Goal: Navigation & Orientation: Find specific page/section

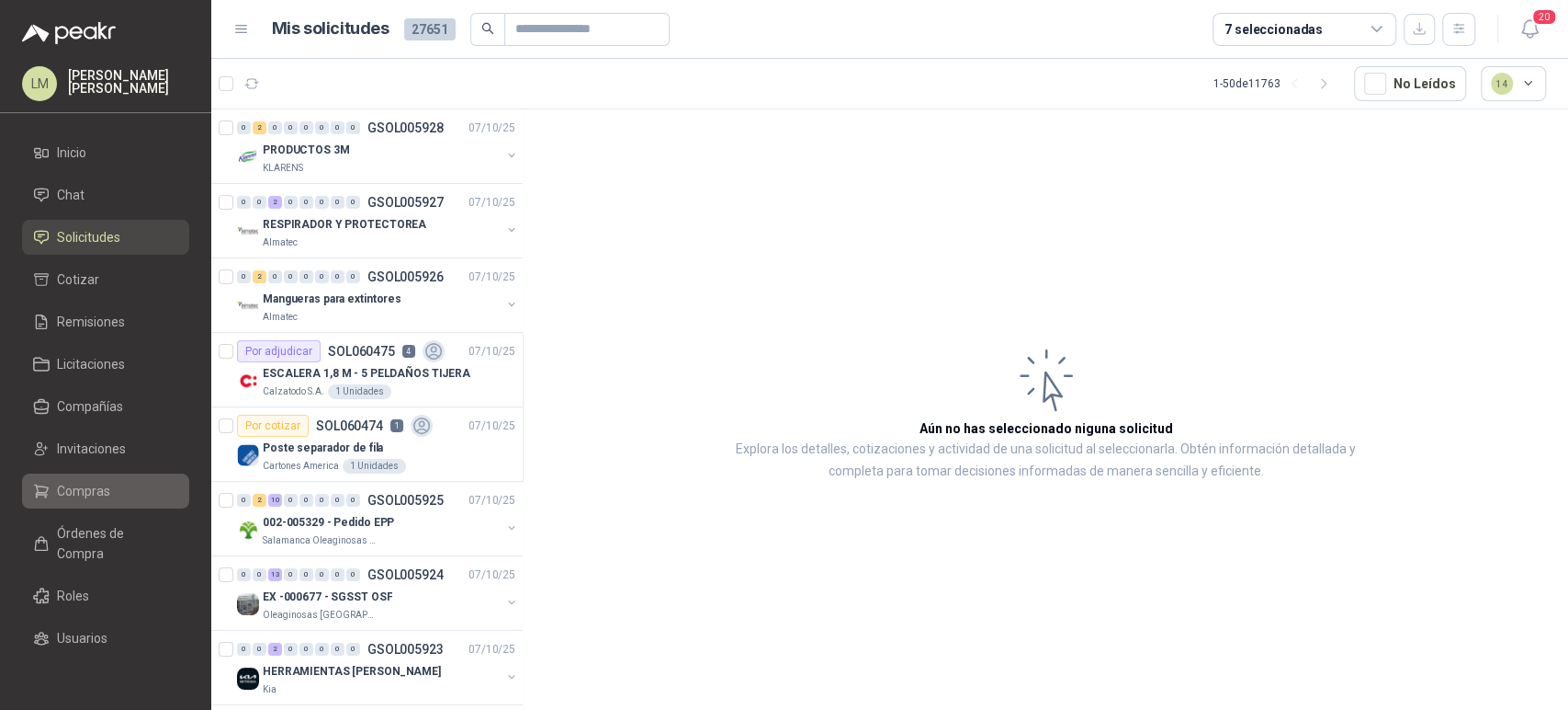
click at [80, 483] on span "Compras" at bounding box center [83, 490] width 53 height 20
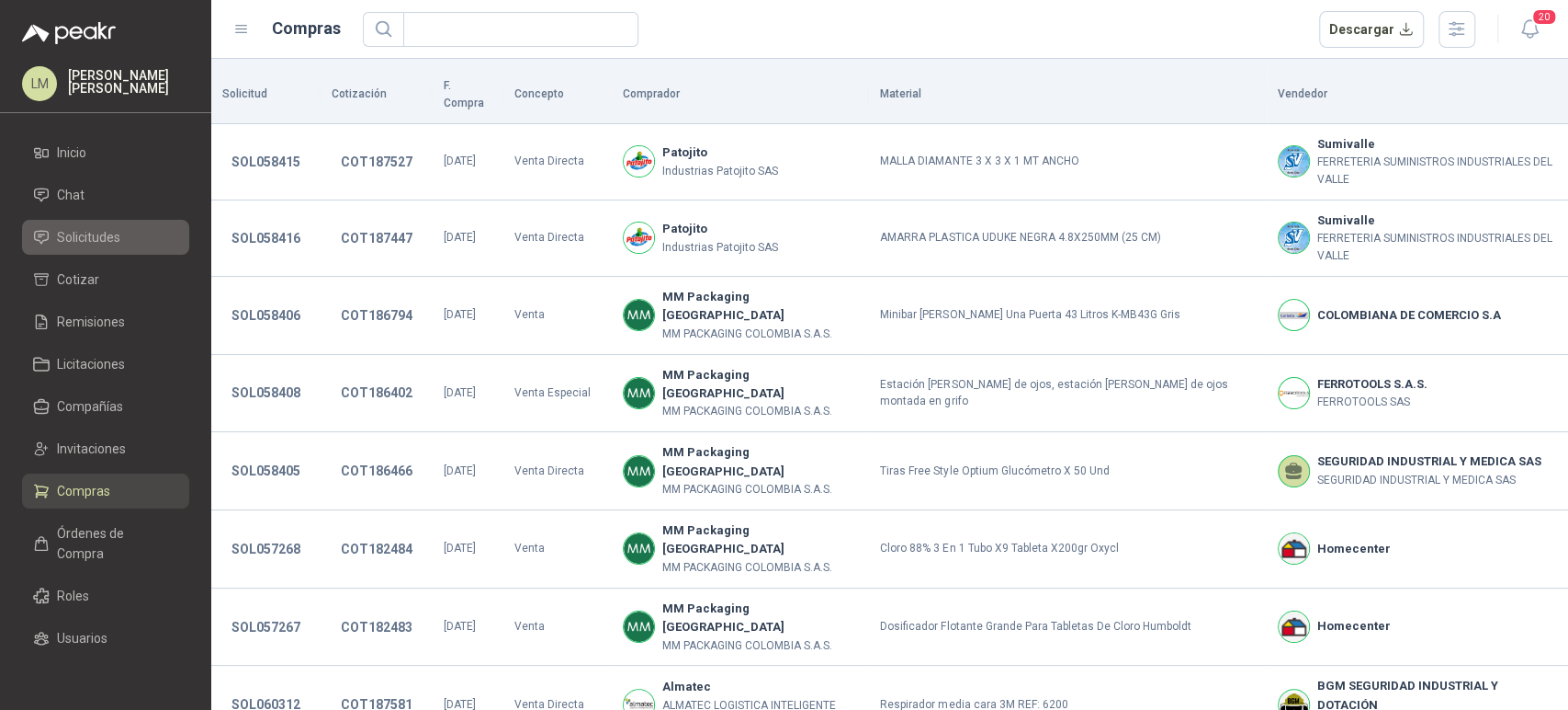
click at [85, 234] on span "Solicitudes" at bounding box center [88, 236] width 63 height 20
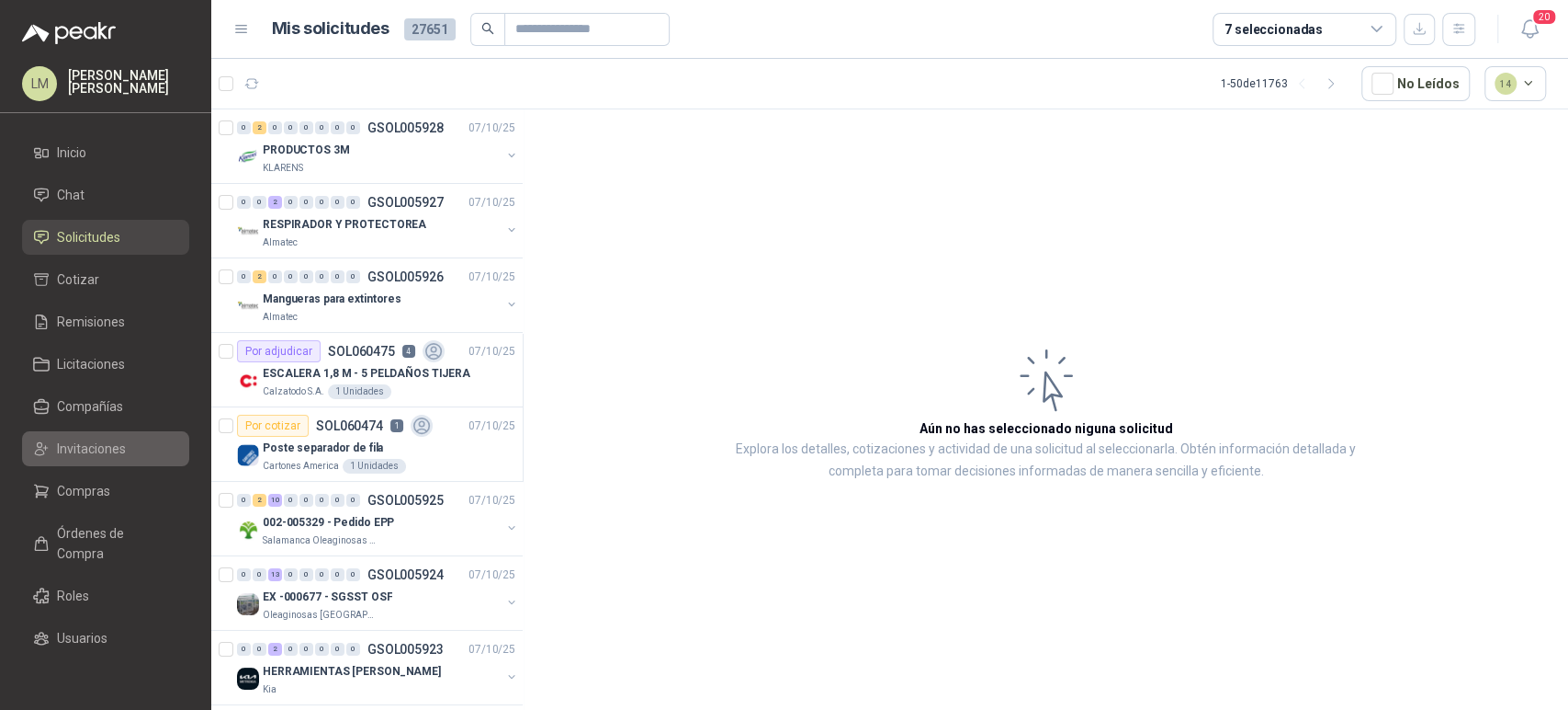
click at [82, 449] on span "Invitaciones" at bounding box center [91, 447] width 69 height 20
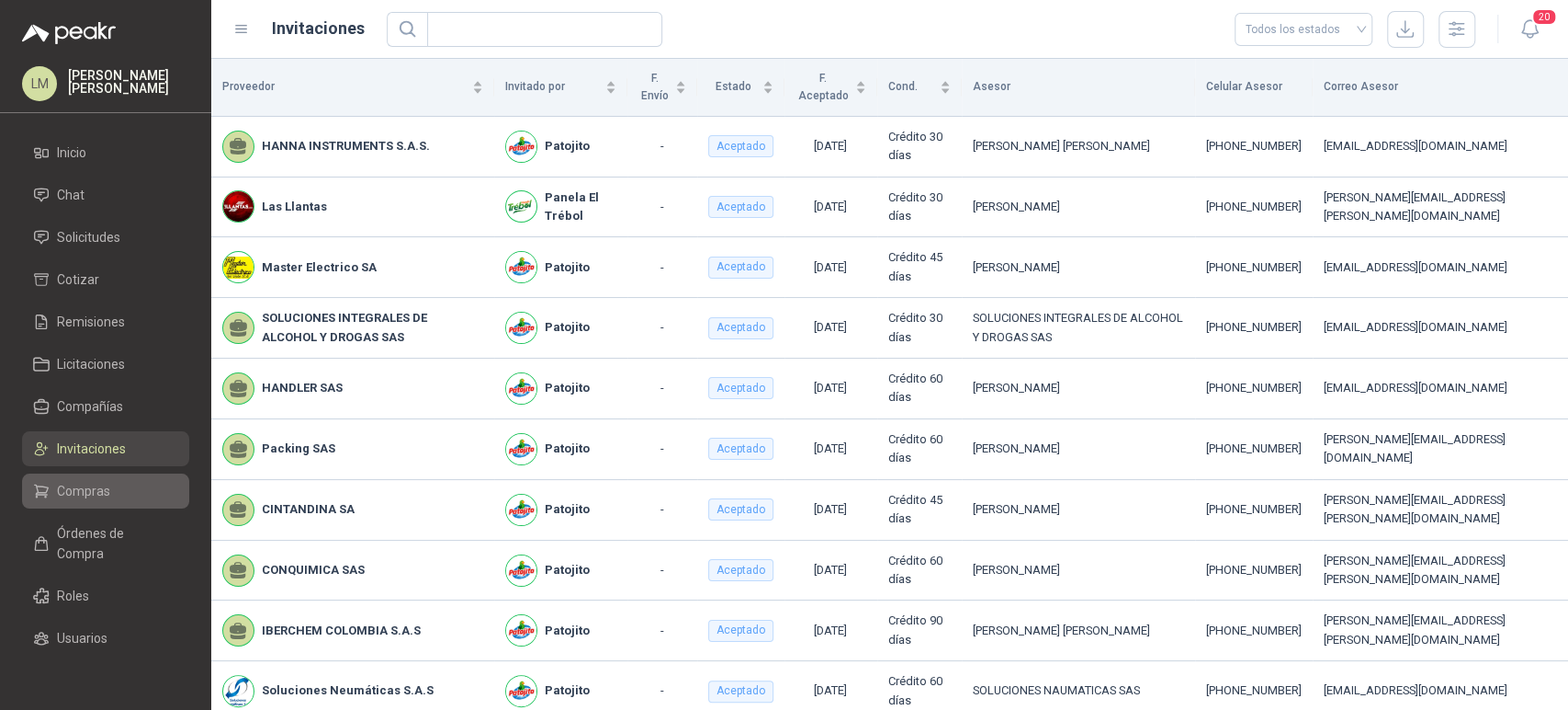
click at [81, 497] on span "Compras" at bounding box center [83, 490] width 53 height 20
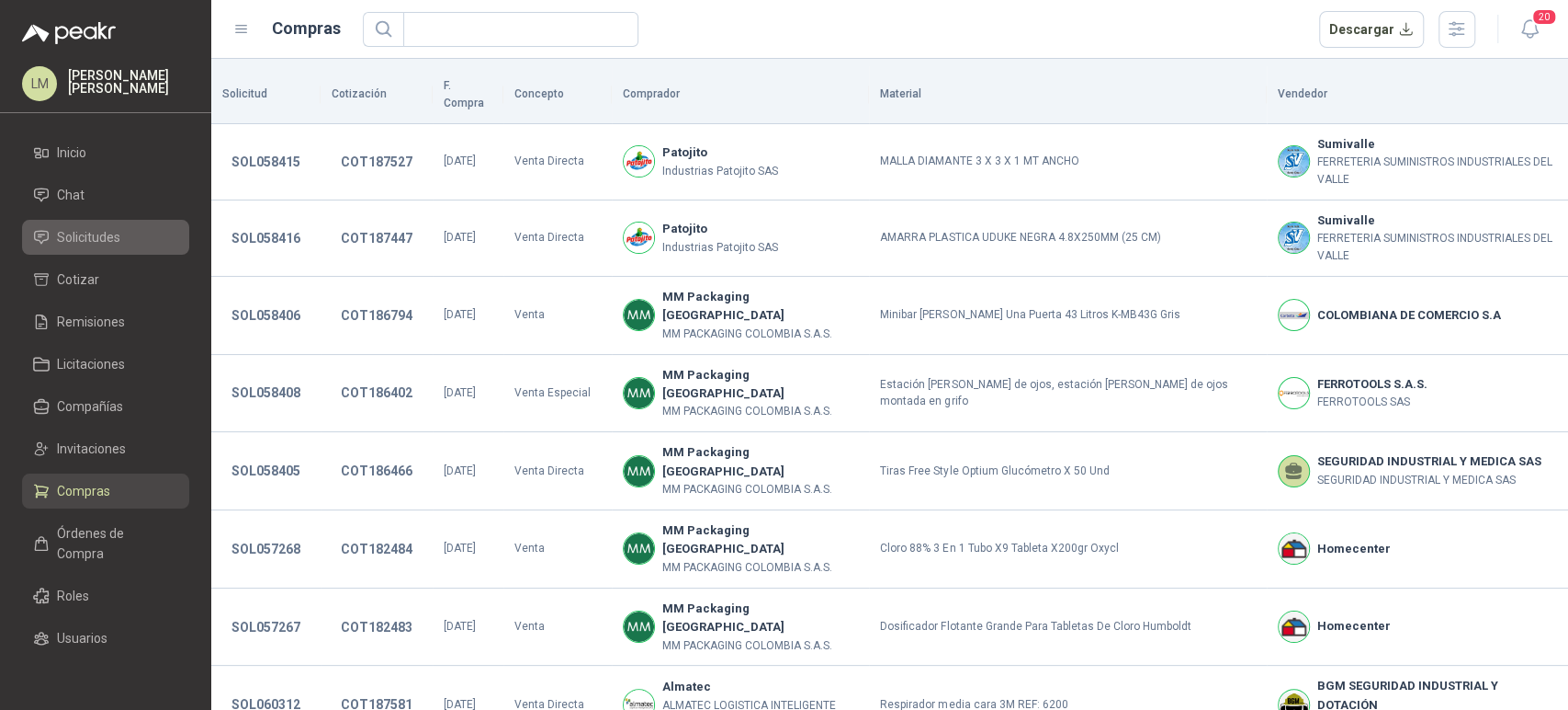
click at [72, 233] on span "Solicitudes" at bounding box center [88, 236] width 63 height 20
